Goal: Transaction & Acquisition: Purchase product/service

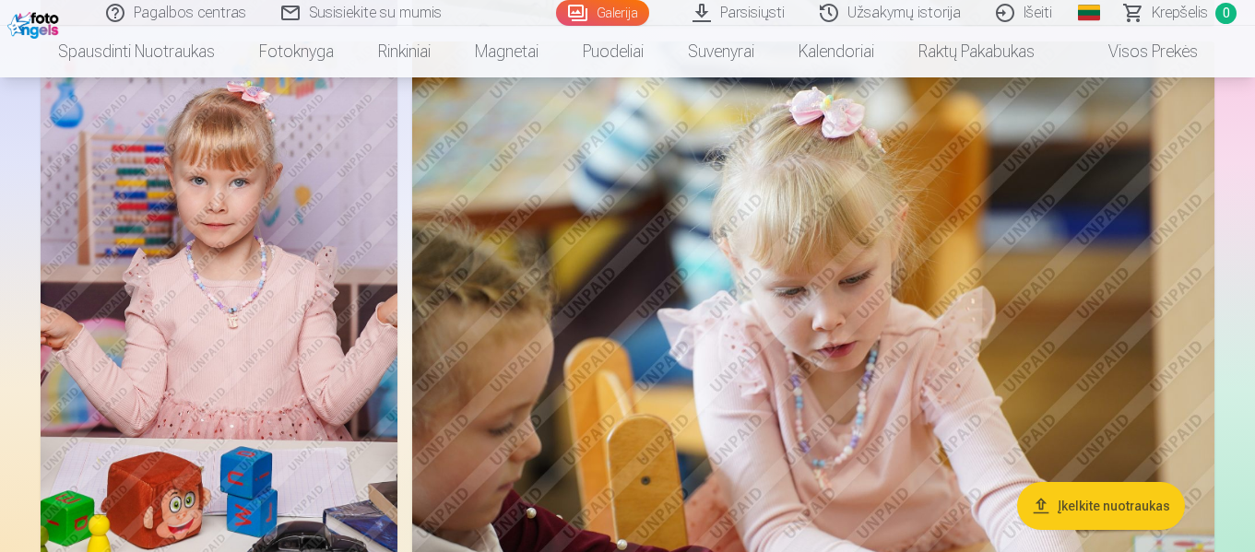
scroll to position [9218, 0]
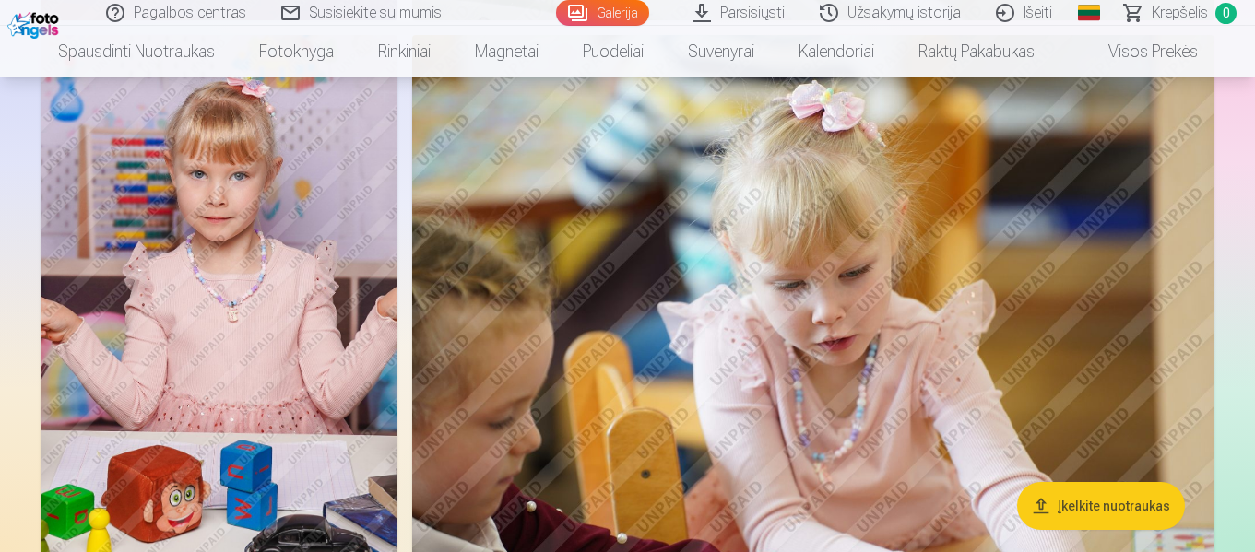
click at [347, 335] on img at bounding box center [219, 302] width 357 height 535
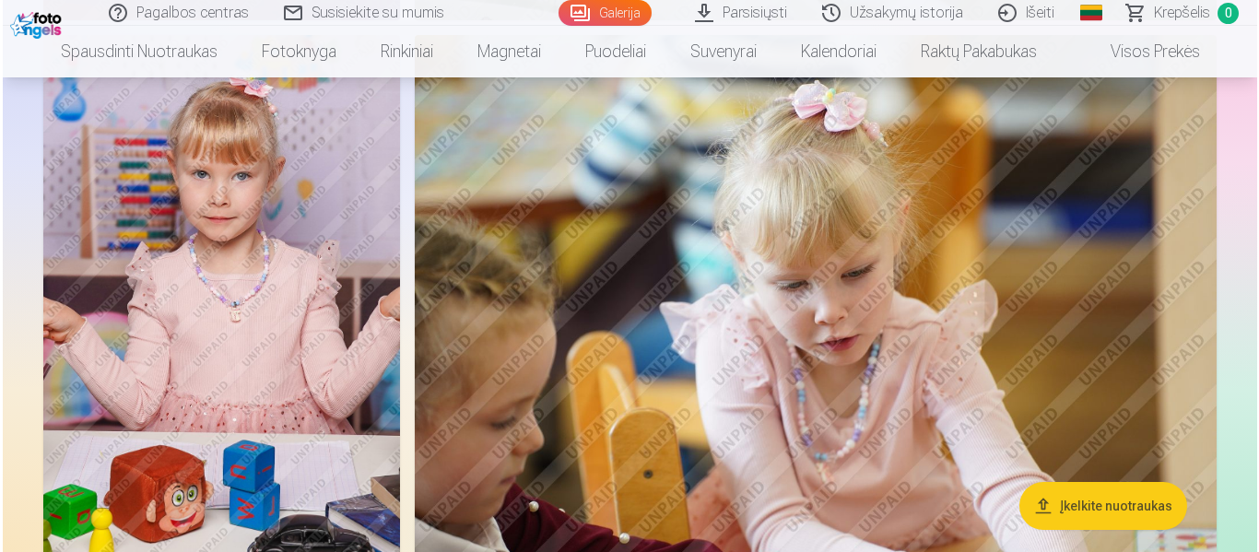
scroll to position [9252, 0]
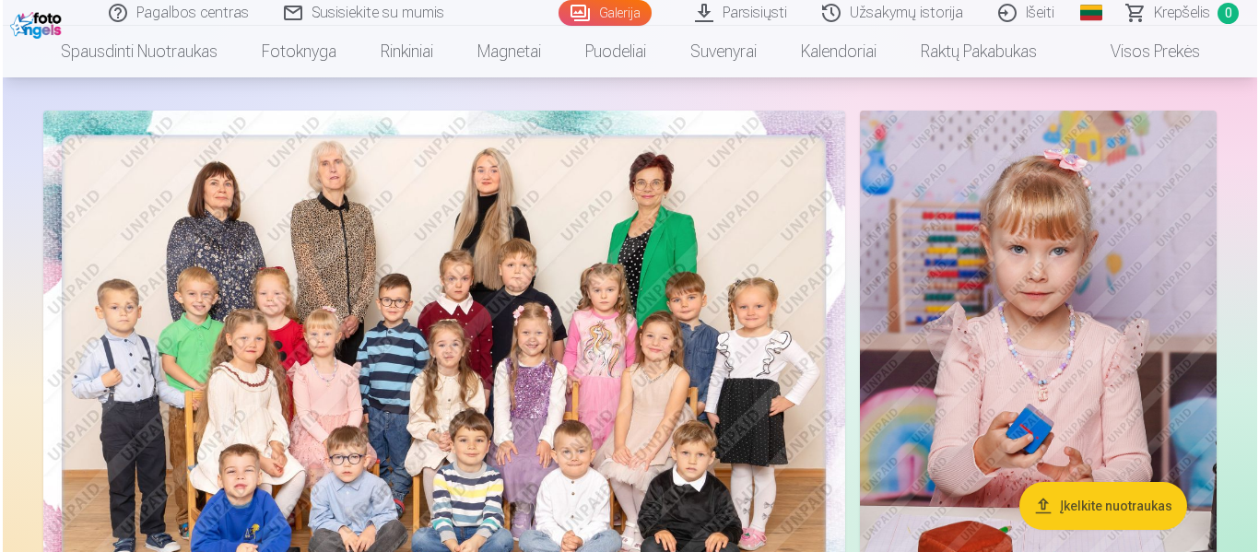
scroll to position [184, 0]
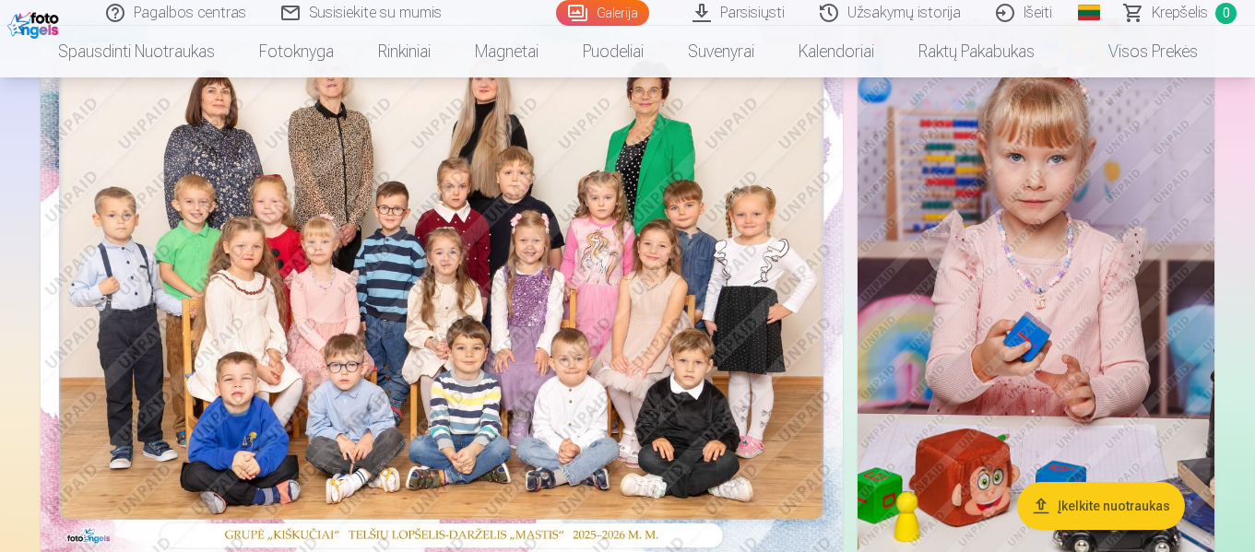
click at [501, 370] on img at bounding box center [442, 285] width 802 height 535
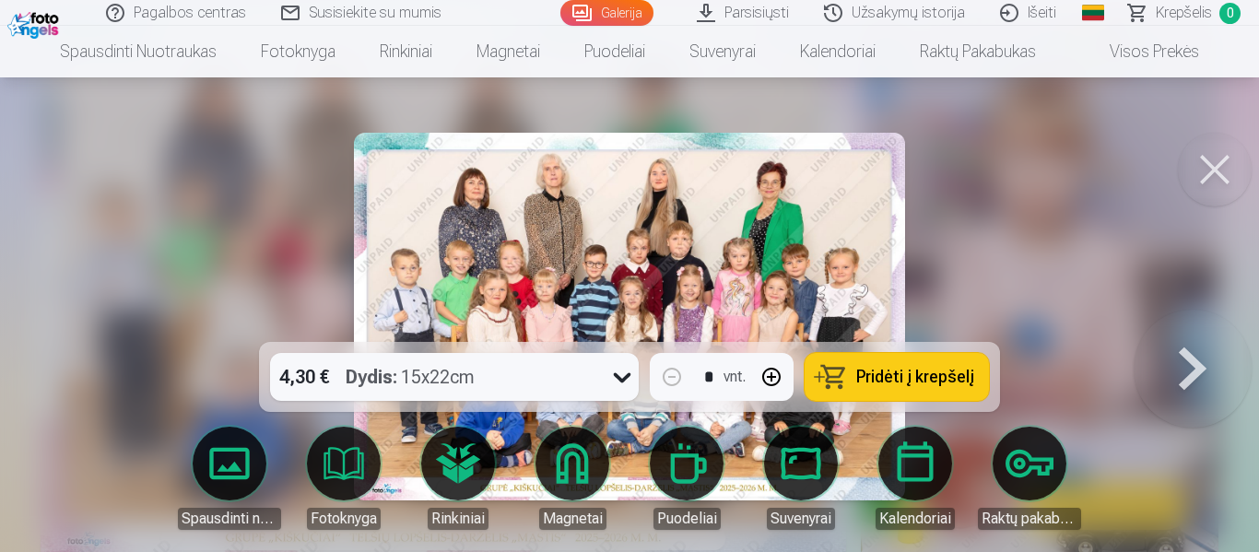
click at [624, 379] on icon at bounding box center [621, 376] width 29 height 29
click at [944, 380] on span "Pridėti į krepšelį" at bounding box center [915, 377] width 118 height 17
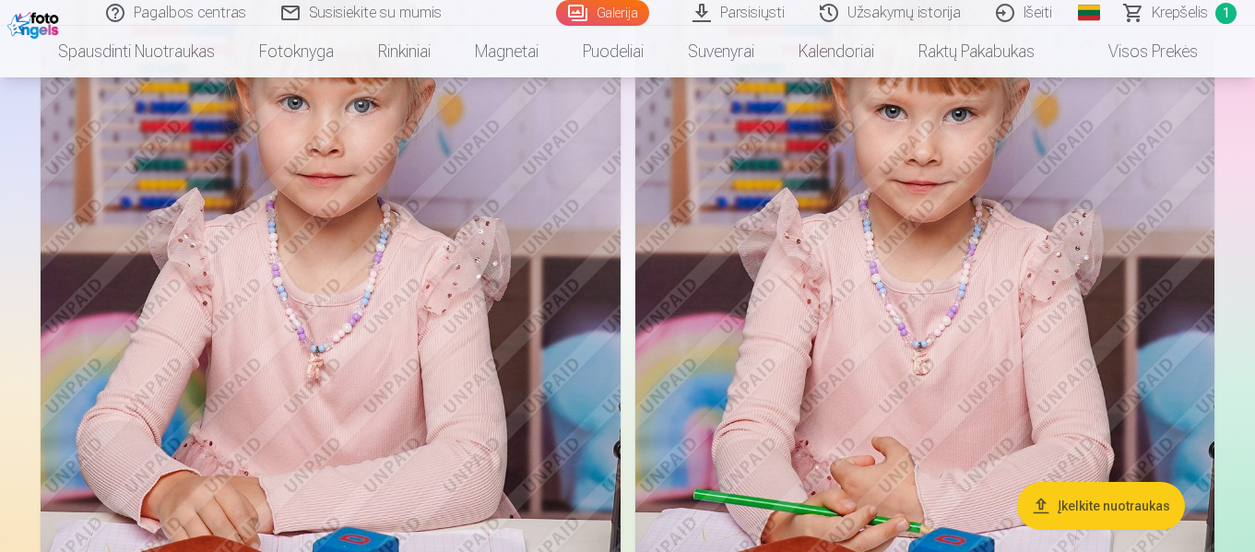
scroll to position [922, 0]
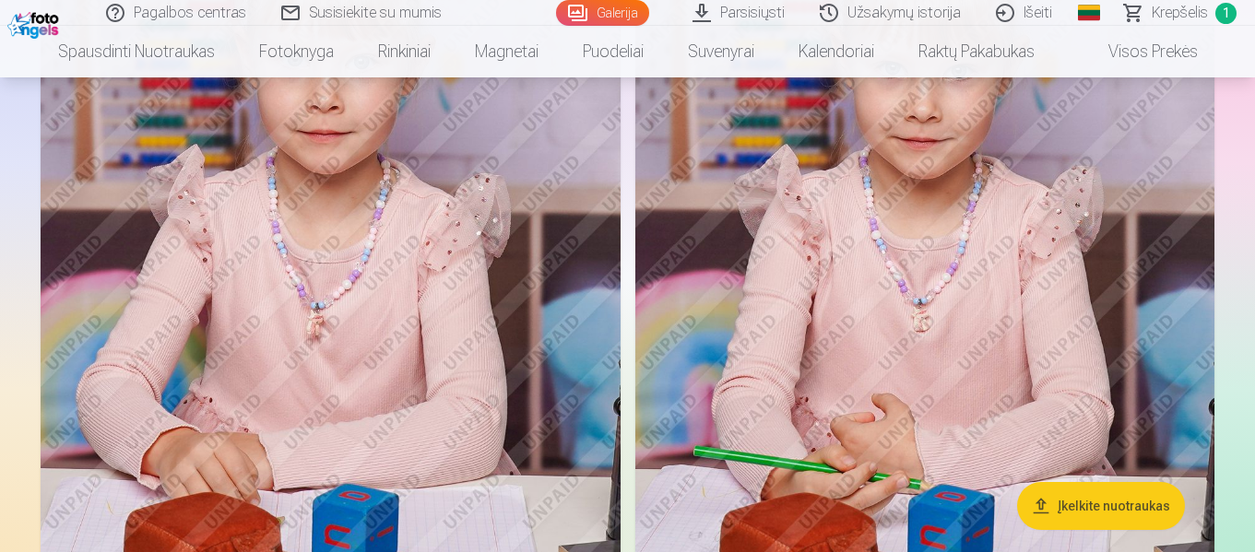
click at [891, 366] on img at bounding box center [925, 265] width 580 height 869
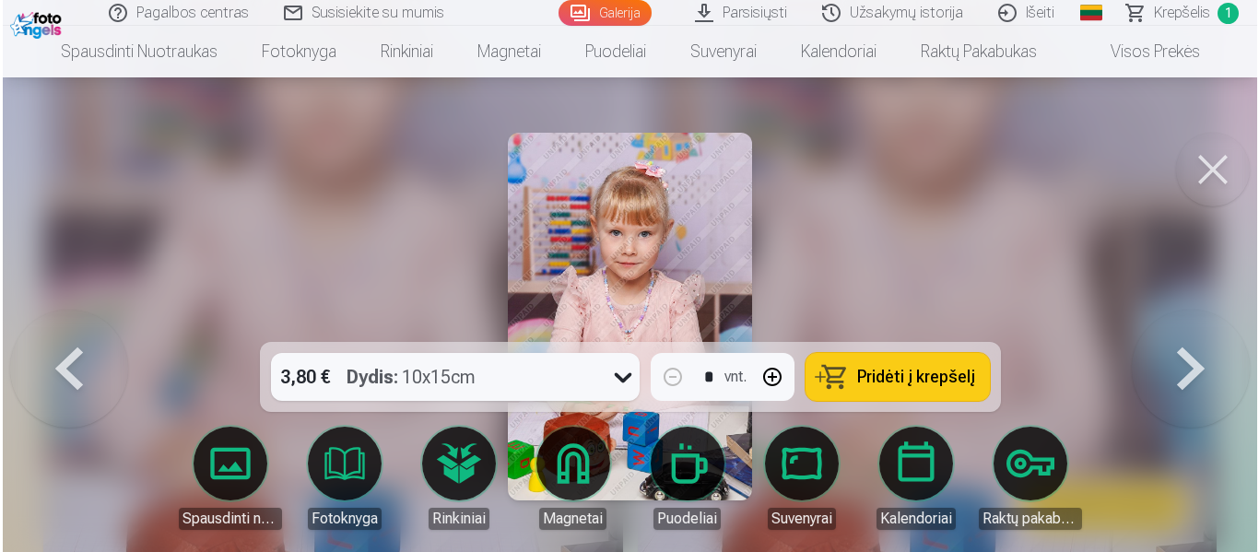
scroll to position [924, 0]
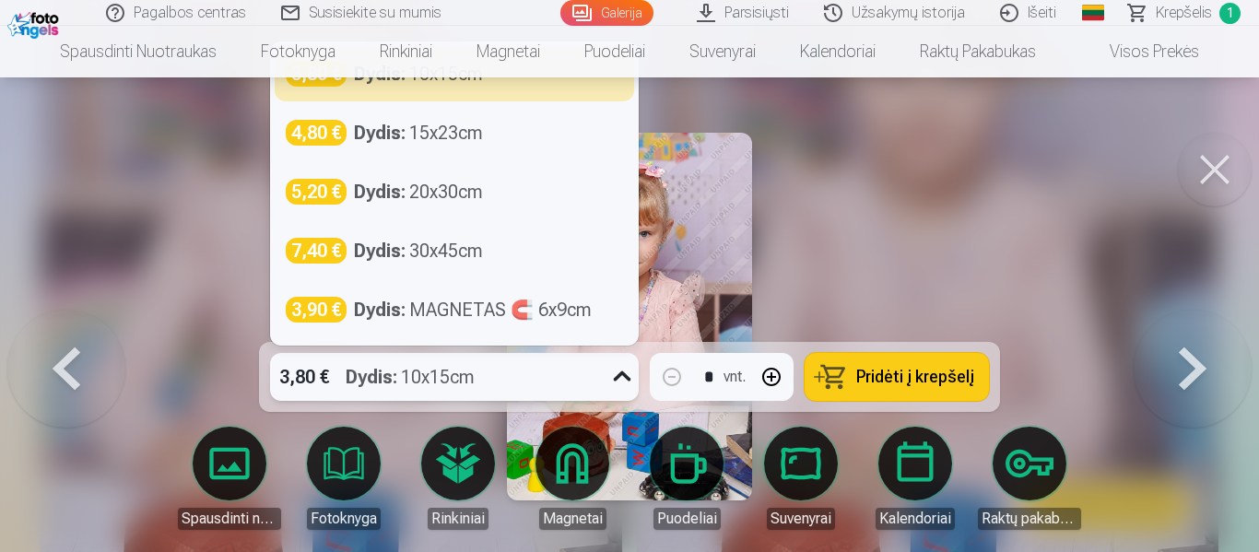
click at [627, 382] on icon at bounding box center [621, 376] width 29 height 29
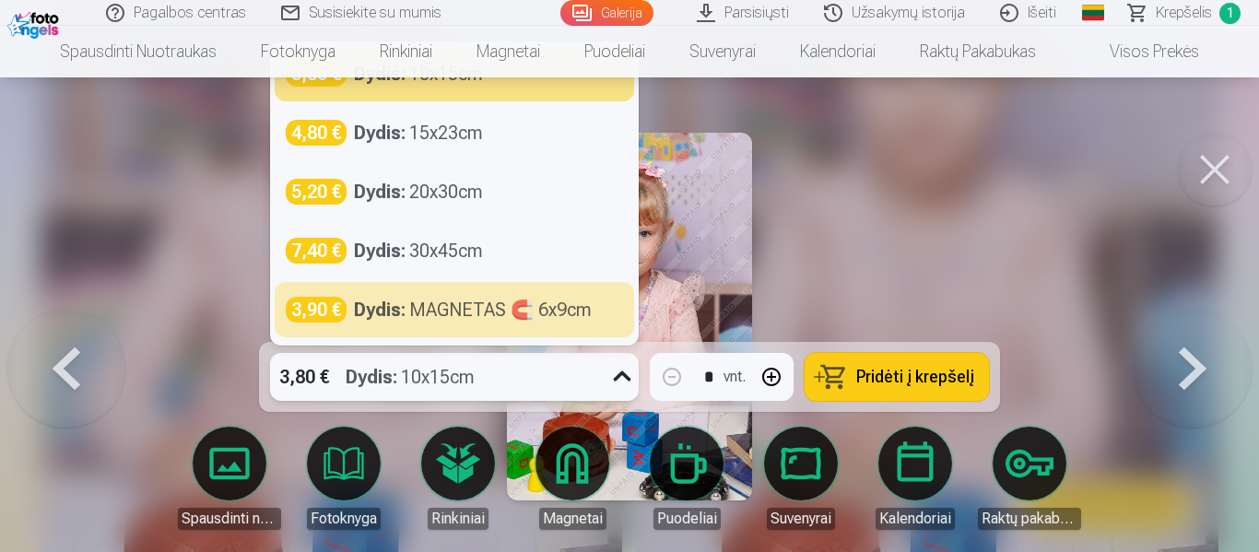
click at [918, 175] on div at bounding box center [629, 276] width 1259 height 552
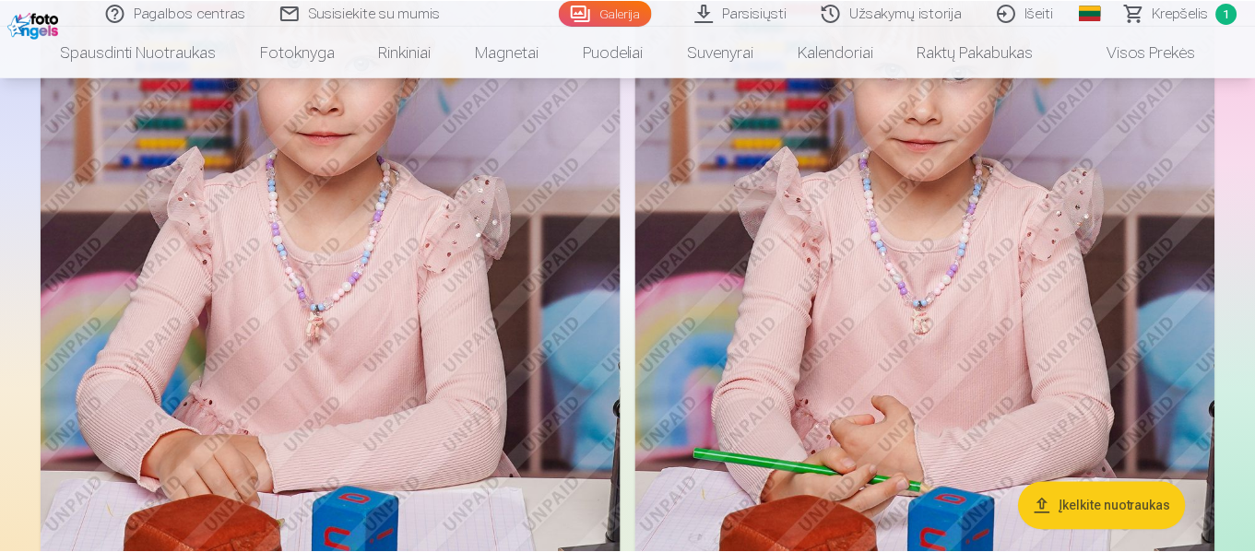
scroll to position [922, 0]
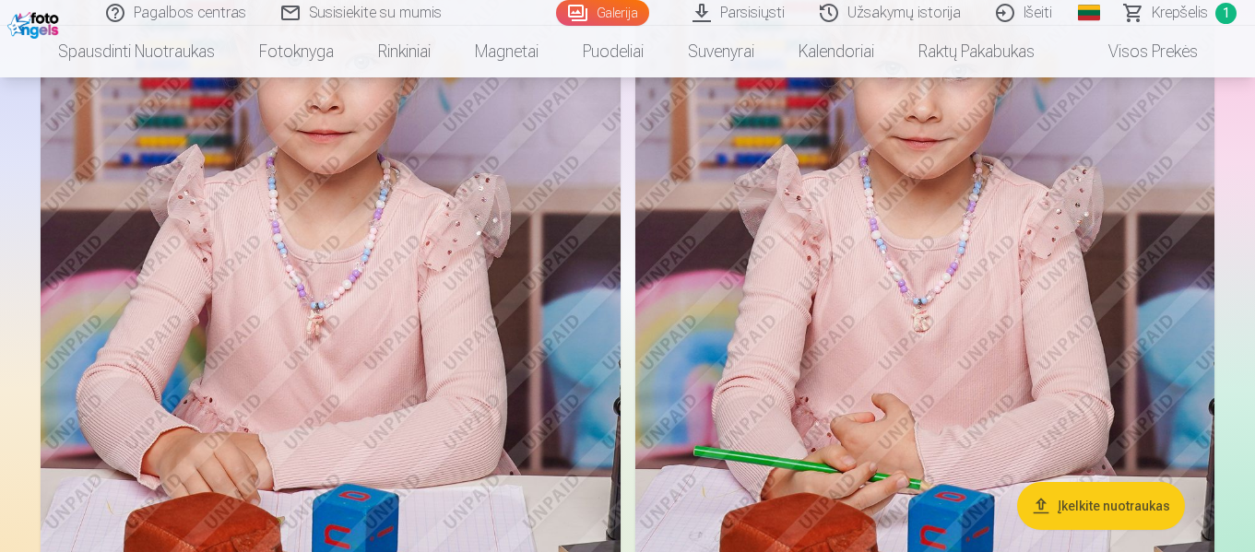
click at [946, 289] on img at bounding box center [925, 265] width 580 height 869
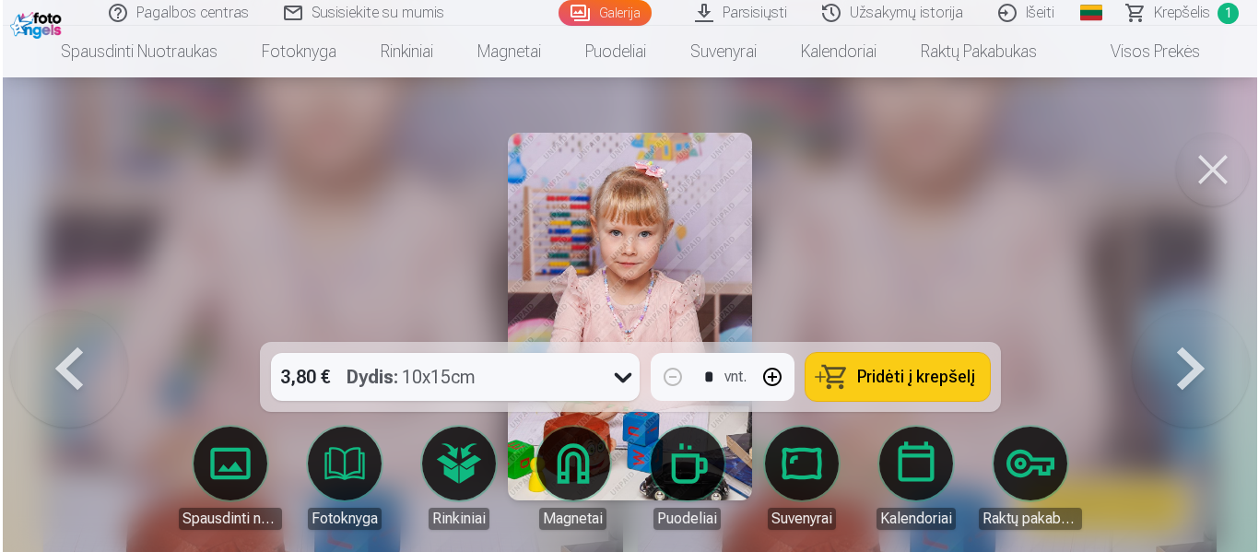
scroll to position [924, 0]
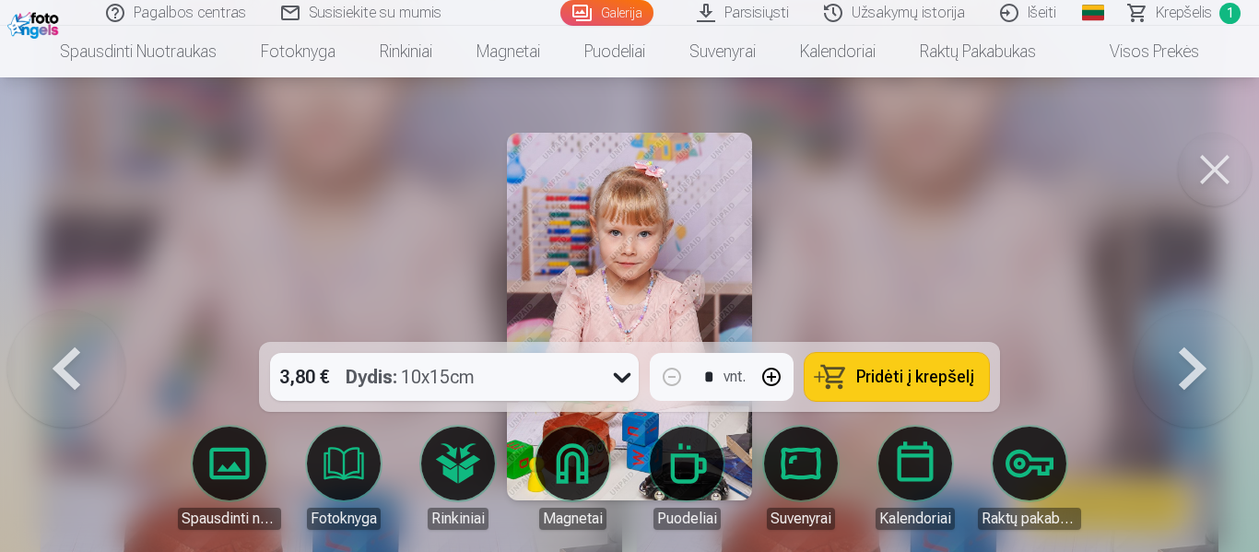
click at [883, 369] on span "Pridėti į krepšelį" at bounding box center [915, 377] width 118 height 17
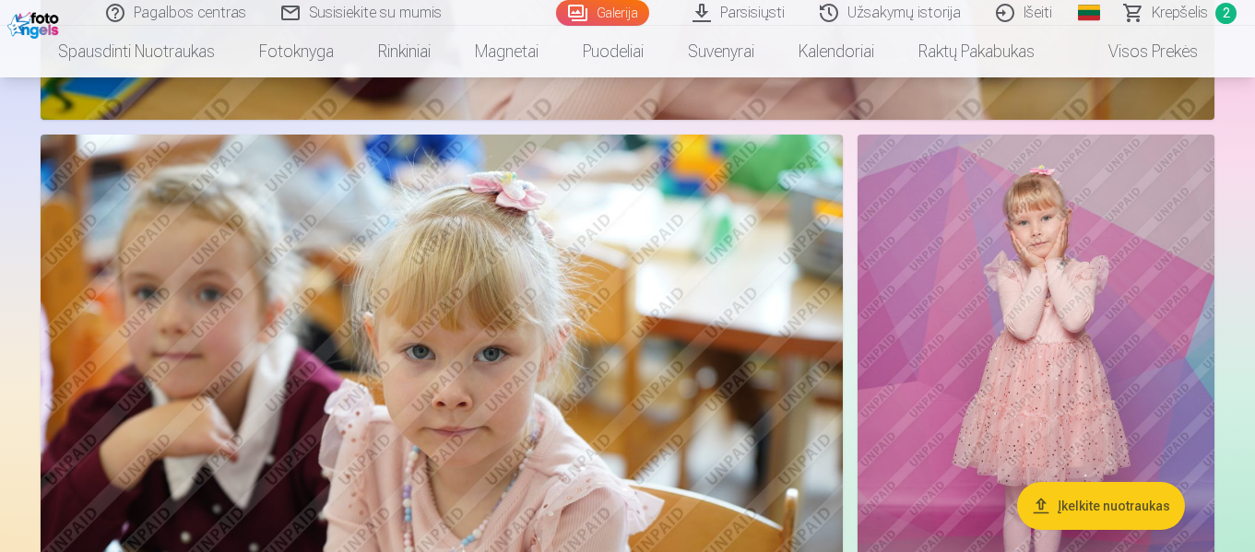
scroll to position [7467, 0]
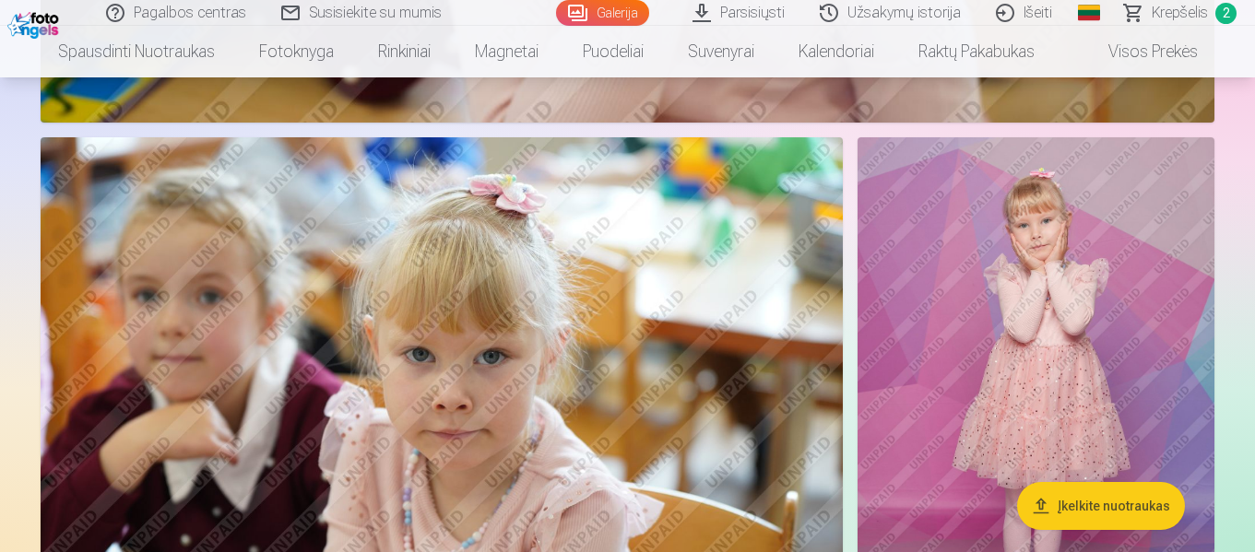
click at [1051, 364] on img at bounding box center [1035, 404] width 357 height 535
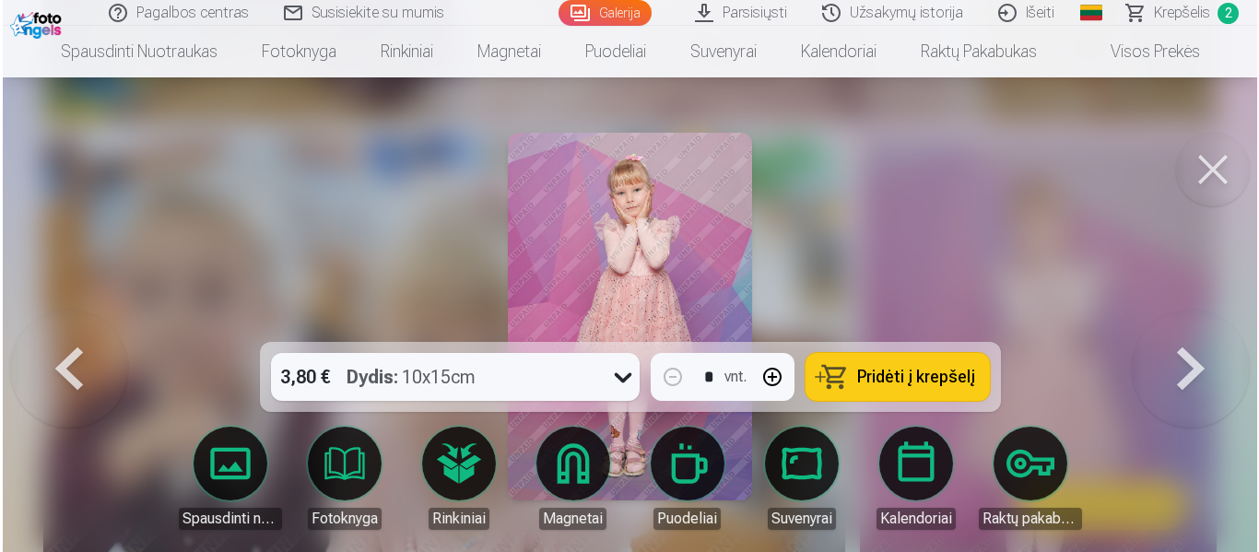
scroll to position [7493, 0]
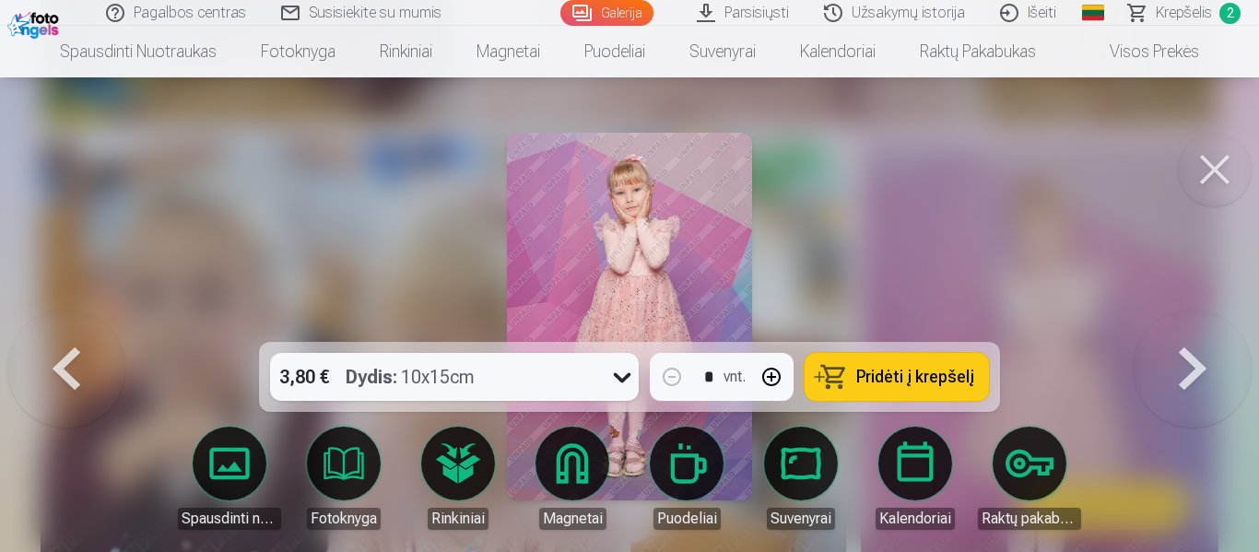
click at [893, 377] on span "Pridėti į krepšelį" at bounding box center [915, 377] width 118 height 17
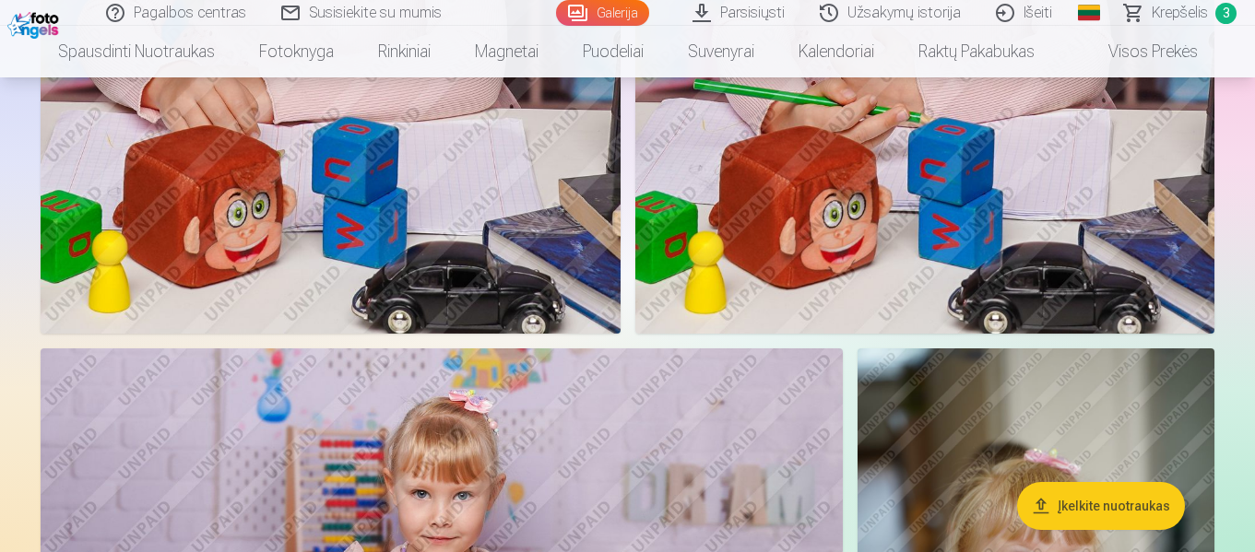
scroll to position [1383, 0]
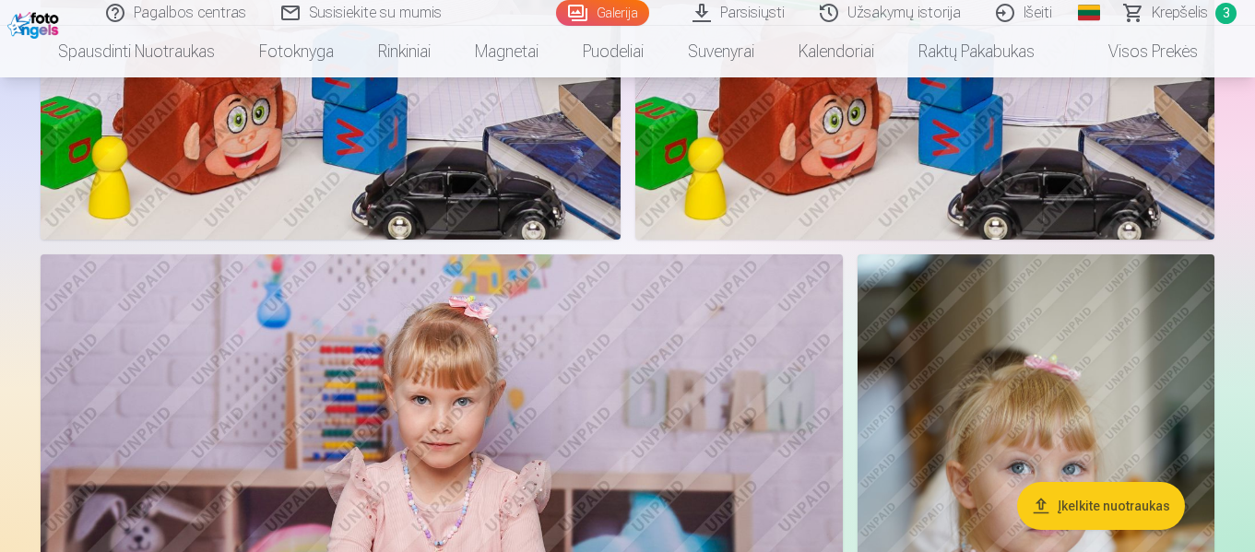
click at [1139, 6] on link "Krepšelis 3" at bounding box center [1180, 13] width 147 height 26
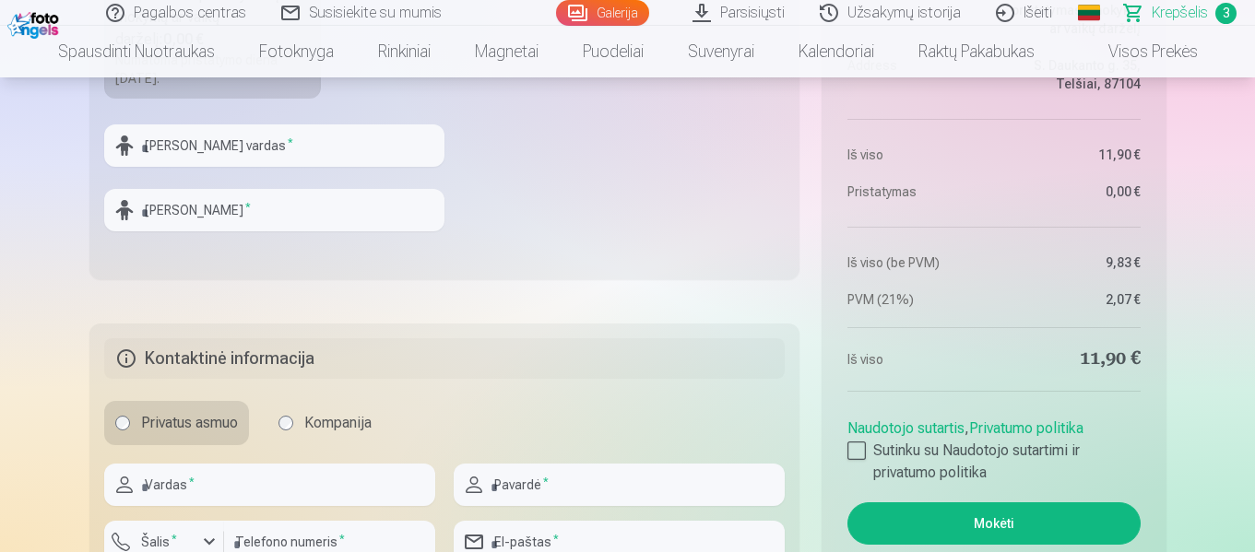
scroll to position [922, 0]
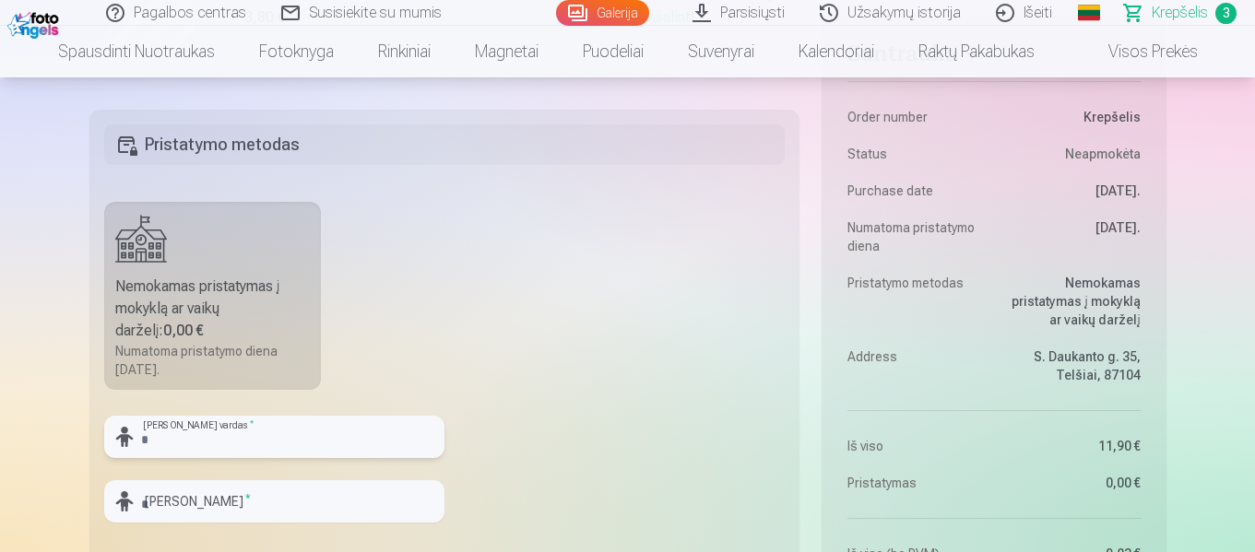
click at [235, 439] on input "text" at bounding box center [274, 437] width 340 height 42
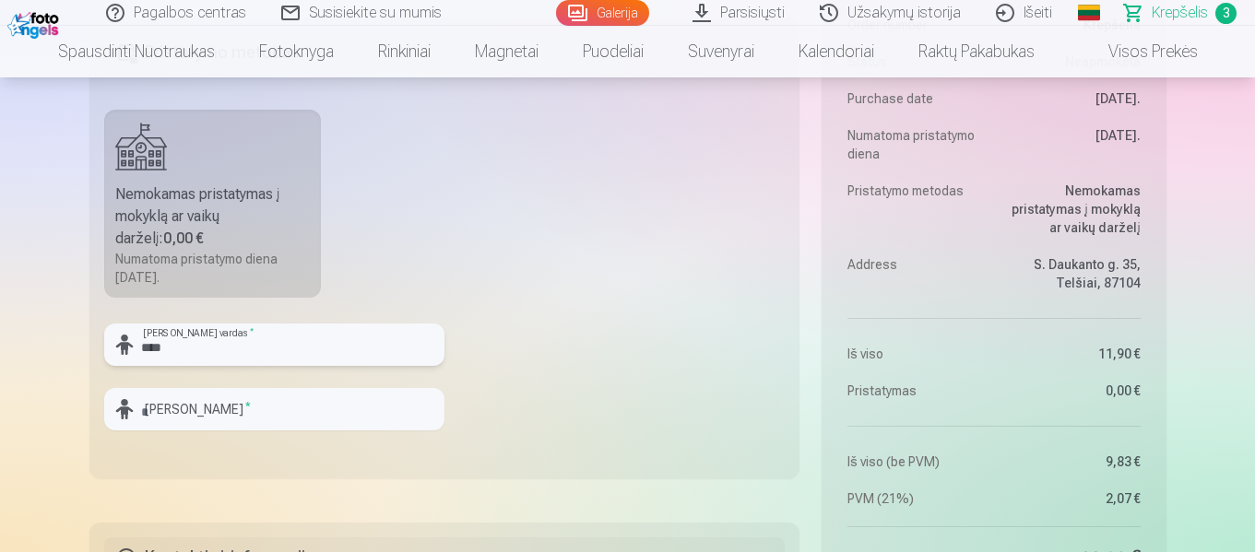
type input "****"
click at [251, 406] on input "text" at bounding box center [274, 409] width 340 height 42
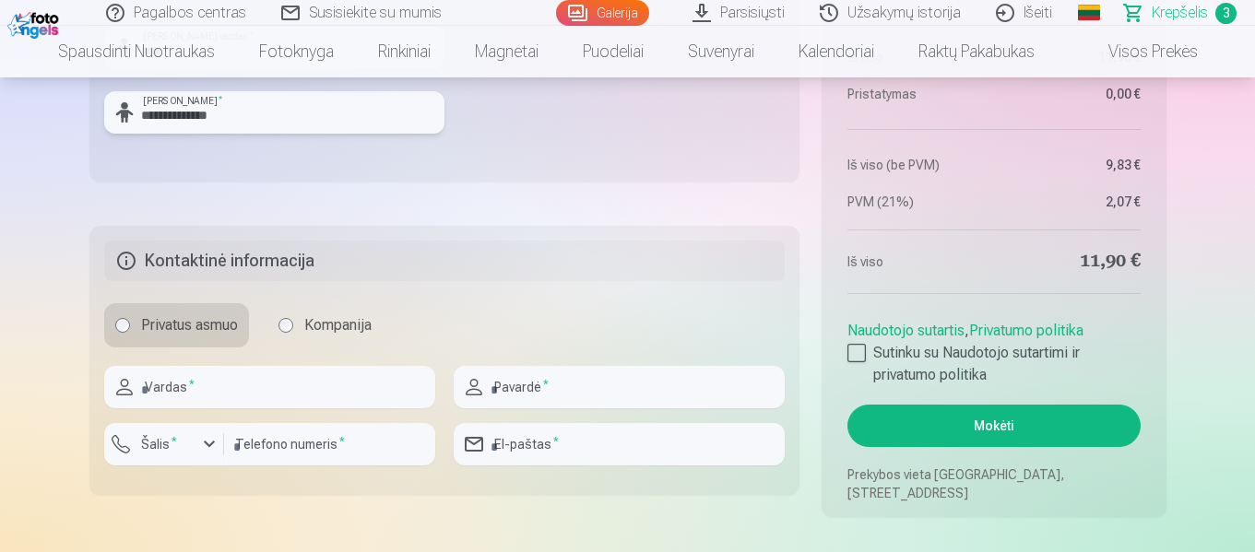
scroll to position [1291, 0]
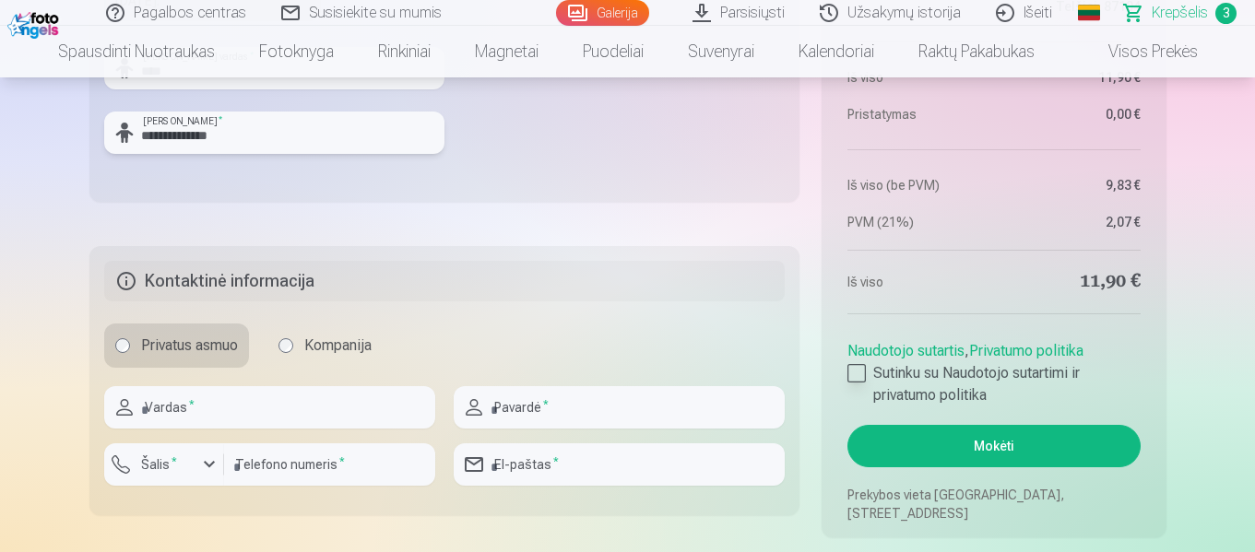
type input "**********"
click at [862, 375] on div at bounding box center [856, 373] width 18 height 18
click at [1010, 444] on button "Mokėti" at bounding box center [993, 446] width 292 height 42
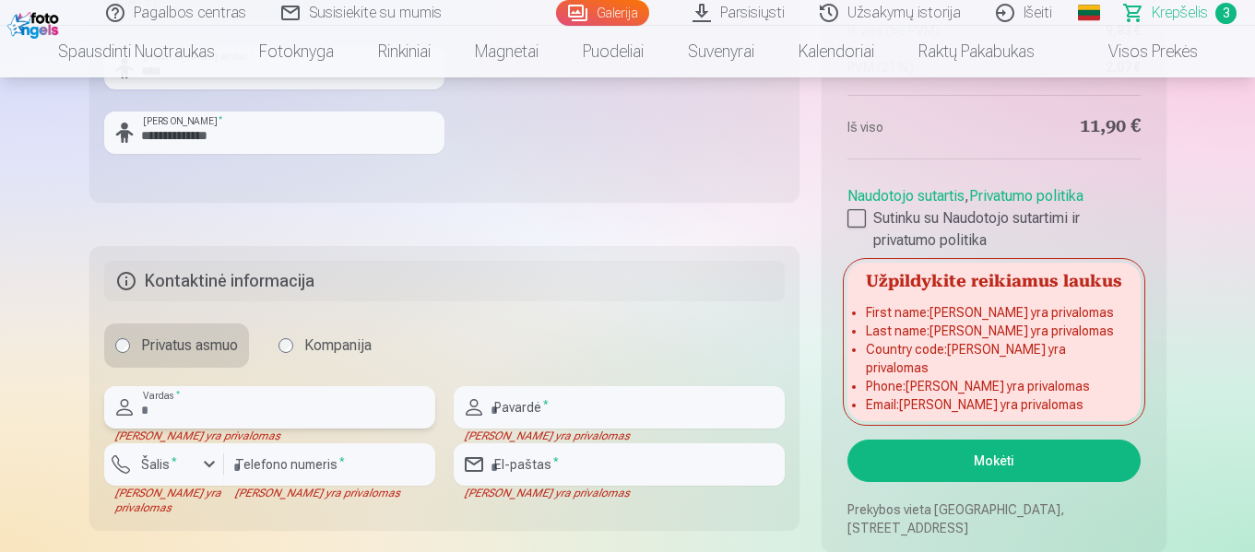
click at [298, 411] on input "text" at bounding box center [269, 407] width 331 height 42
type input "*********"
type input "**********"
type input "*********"
type input "**********"
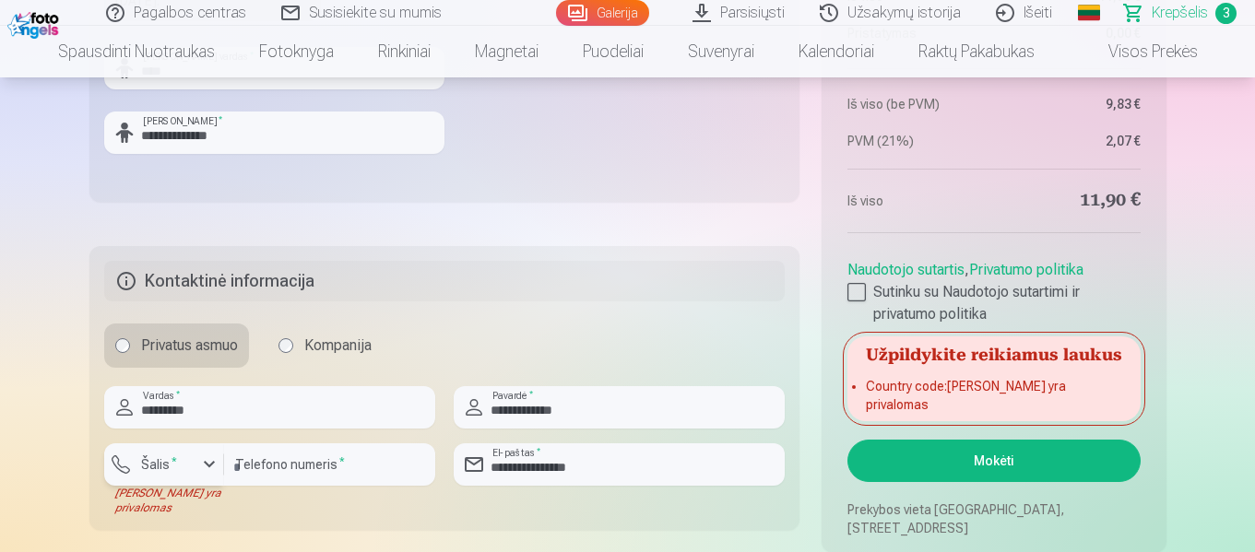
click at [207, 463] on div "button" at bounding box center [209, 465] width 22 height 22
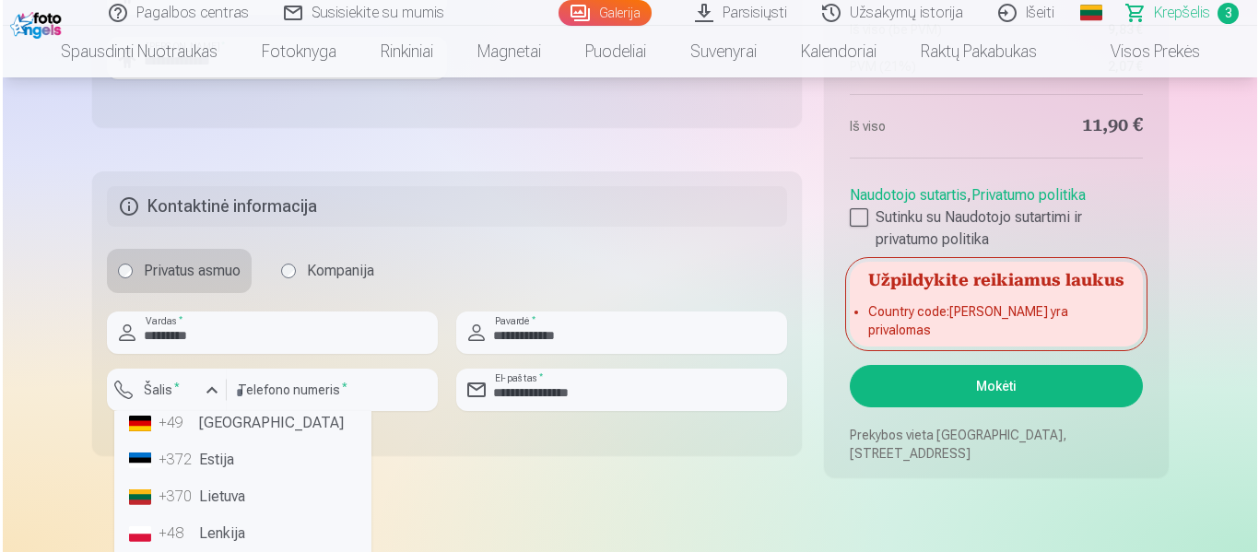
scroll to position [1402, 0]
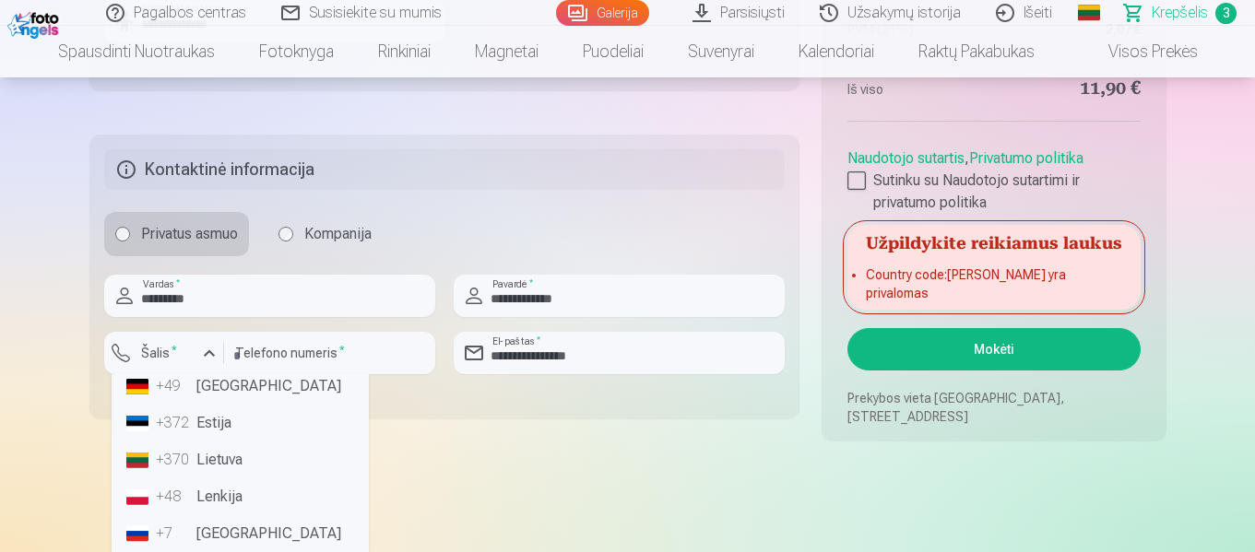
click at [234, 461] on li "+370 Lietuva" at bounding box center [240, 460] width 242 height 37
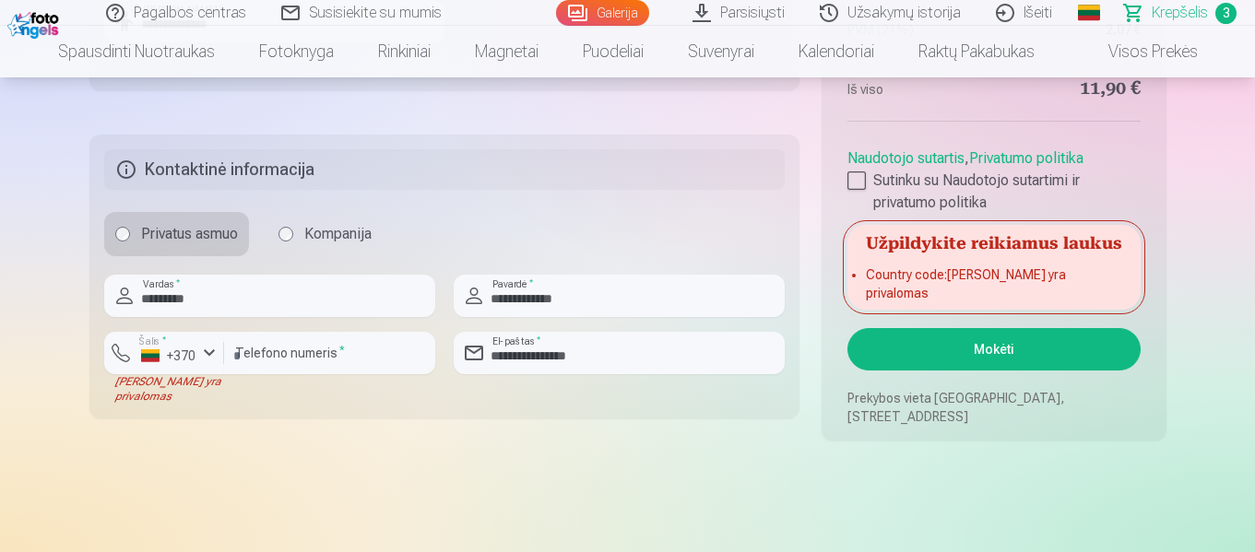
click at [993, 347] on button "Mokėti" at bounding box center [993, 349] width 292 height 42
